Goal: Task Accomplishment & Management: Manage account settings

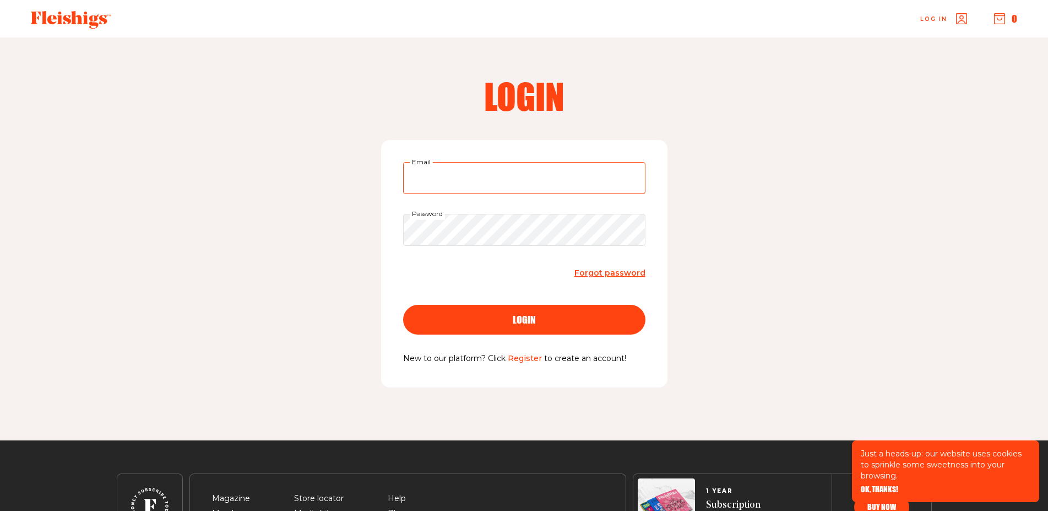
click at [512, 176] on input "Email" at bounding box center [524, 178] width 242 height 32
type input "[EMAIL_ADDRESS][DOMAIN_NAME]"
click at [538, 321] on div "login" at bounding box center [524, 320] width 198 height 10
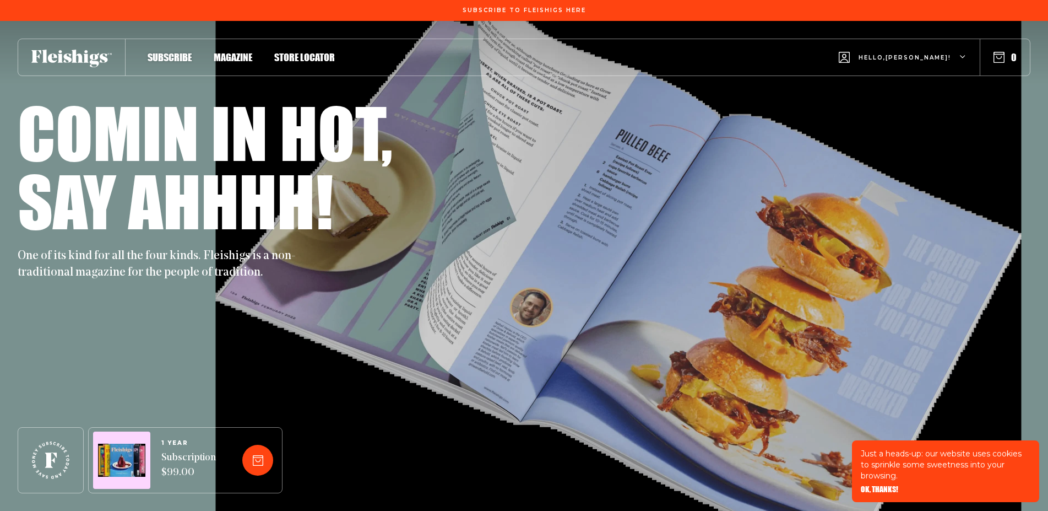
click at [957, 57] on div "Hello, [PERSON_NAME] !" at bounding box center [903, 58] width 128 height 44
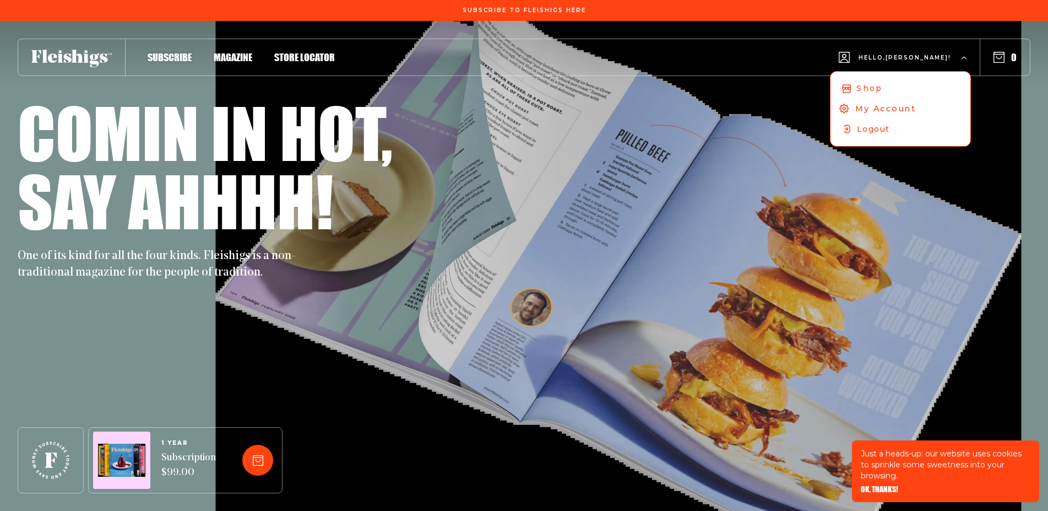
click at [932, 102] on link "My Account" at bounding box center [900, 108] width 146 height 21
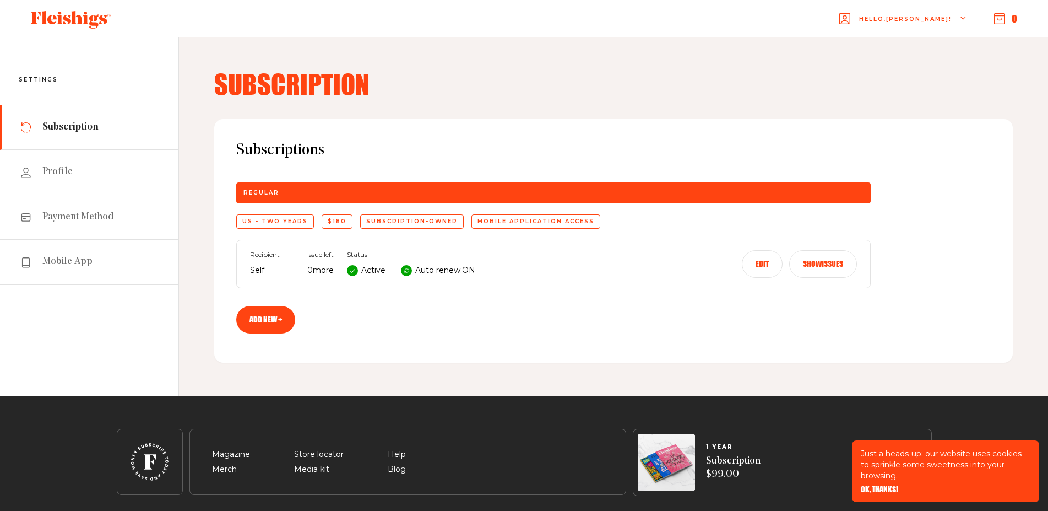
click at [764, 262] on button "Edit" at bounding box center [762, 264] width 41 height 28
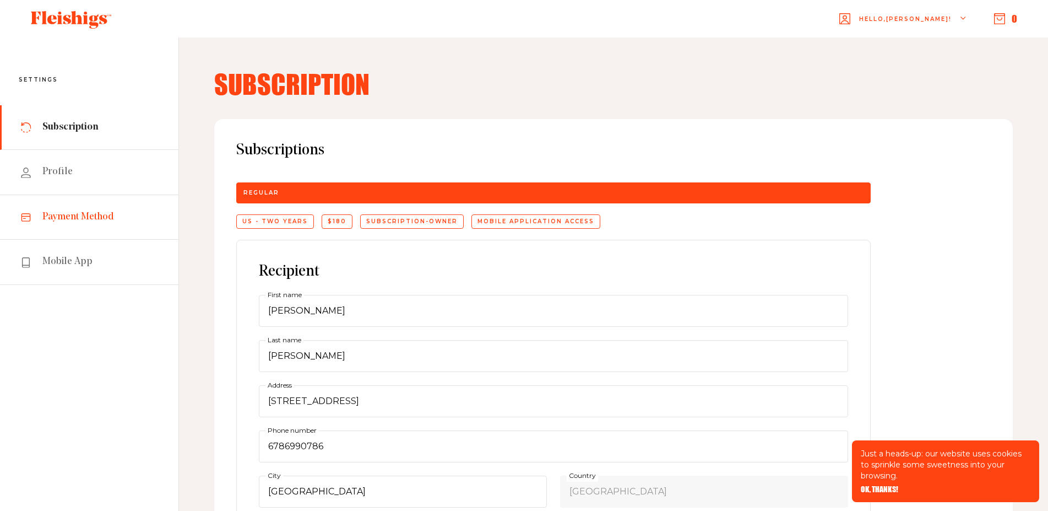
click at [98, 218] on span "Payment Method" at bounding box center [78, 216] width 72 height 13
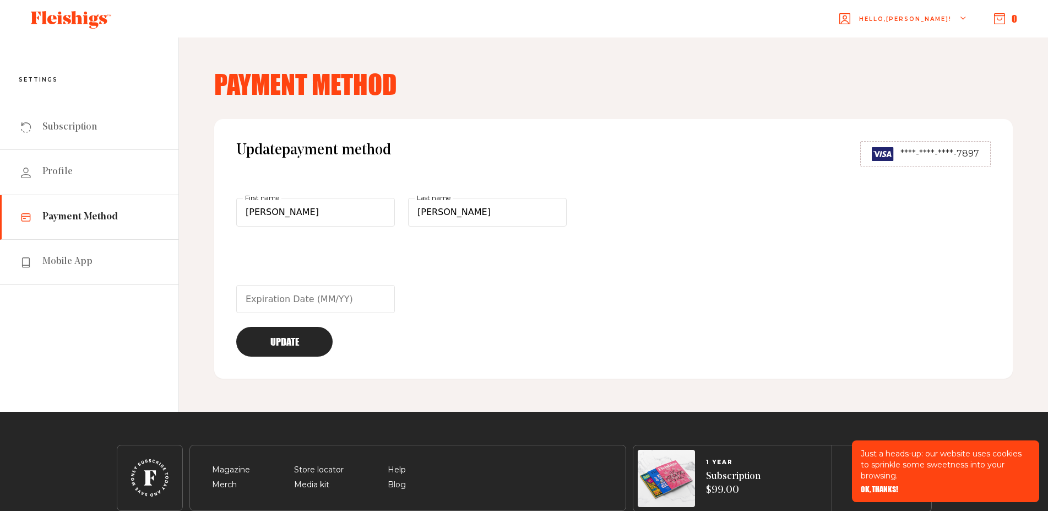
click at [700, 295] on div "Update payment method ****-****-****-7897 Daniel First name Cohen Last name Upd…" at bounding box center [613, 248] width 799 height 259
click at [305, 295] on input "text" at bounding box center [315, 299] width 159 height 29
type input "01/30"
click at [284, 330] on button "Update" at bounding box center [284, 342] width 96 height 30
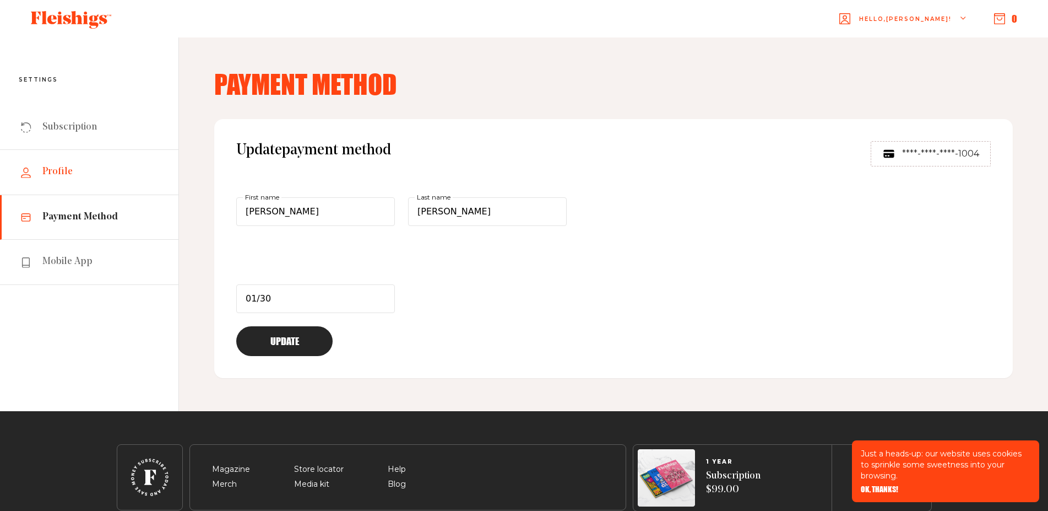
click at [62, 172] on span "Profile" at bounding box center [57, 171] width 30 height 13
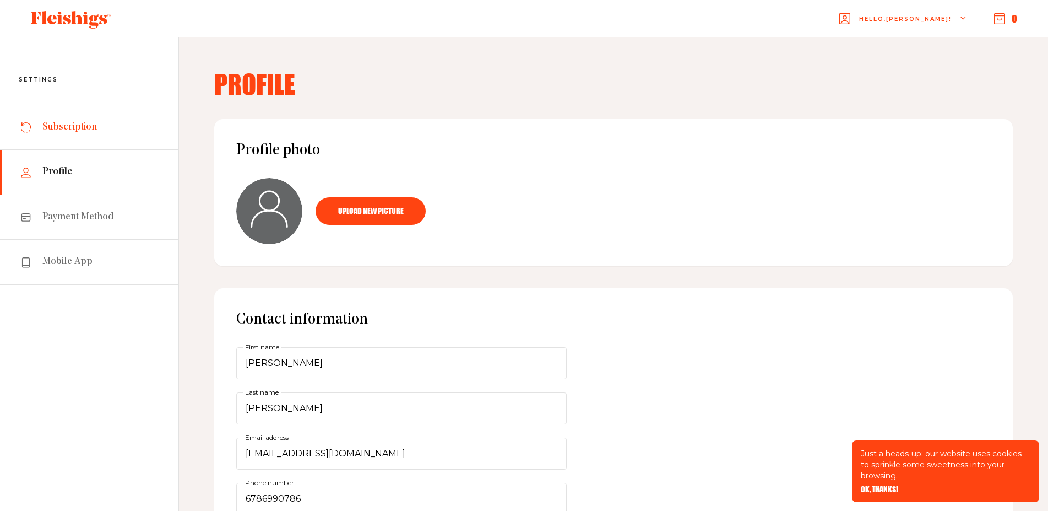
click at [63, 126] on span "Subscription" at bounding box center [69, 127] width 55 height 13
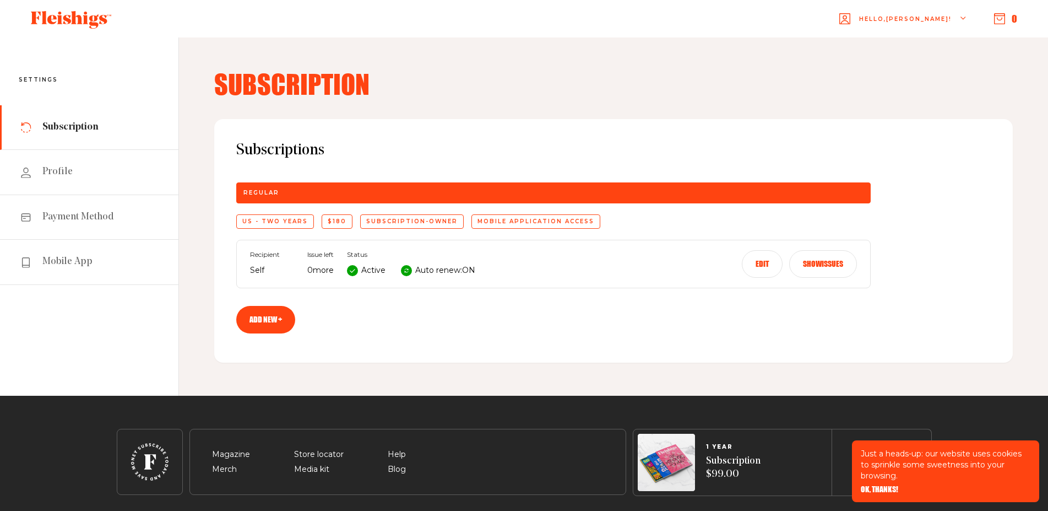
scroll to position [36, 0]
